Goal: Task Accomplishment & Management: Use online tool/utility

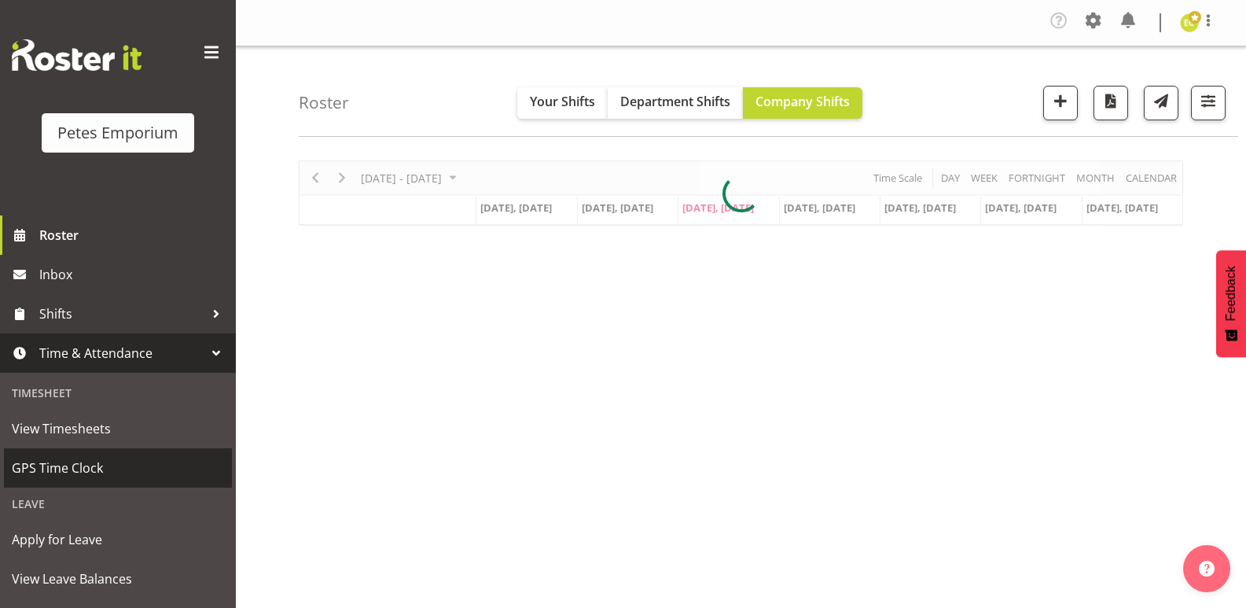
click at [30, 465] on span "GPS Time Clock" at bounding box center [118, 468] width 212 height 24
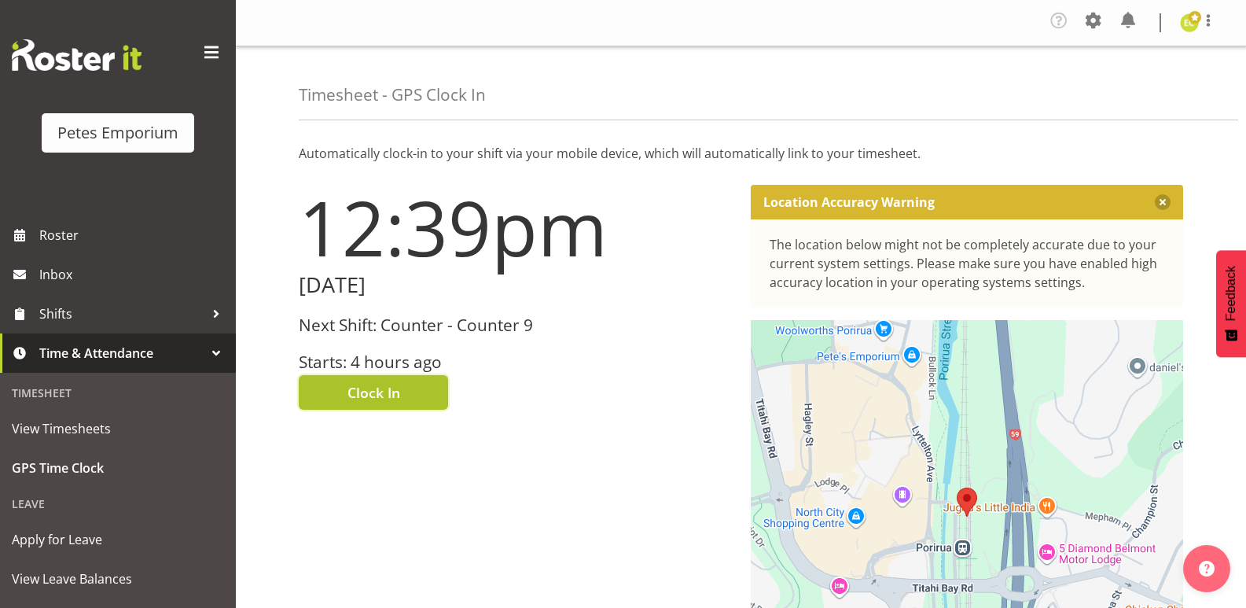
click at [342, 384] on button "Clock In" at bounding box center [373, 392] width 149 height 35
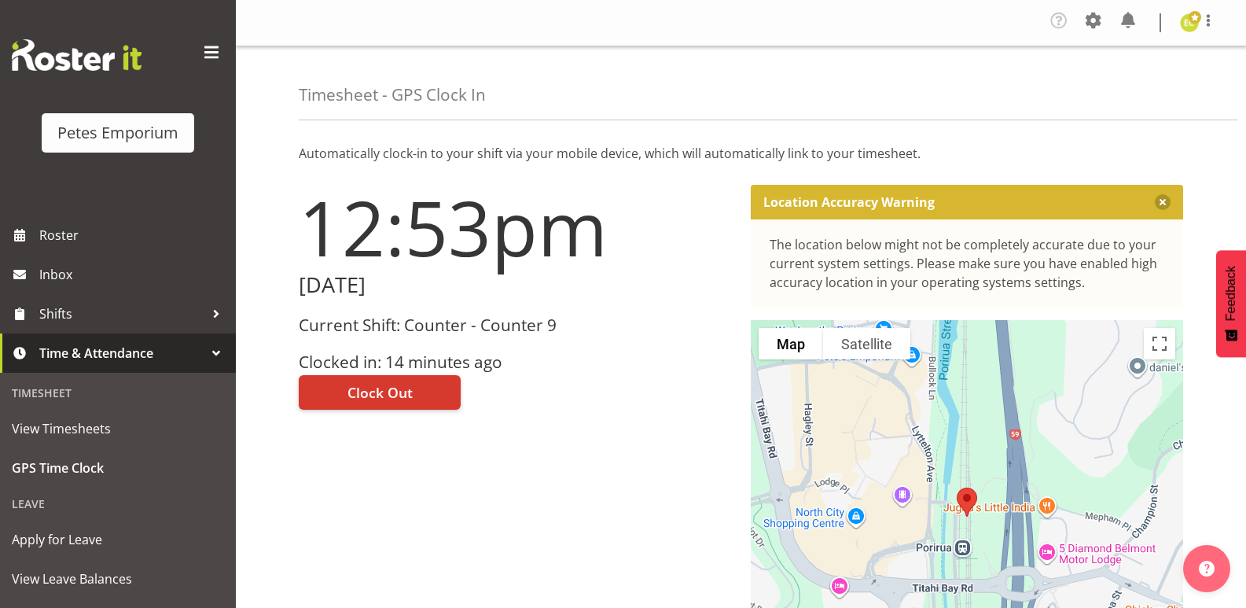
click at [1193, 27] on img at bounding box center [1189, 22] width 19 height 19
click at [1121, 87] on link "Log Out" at bounding box center [1142, 86] width 151 height 28
